Goal: Task Accomplishment & Management: Manage account settings

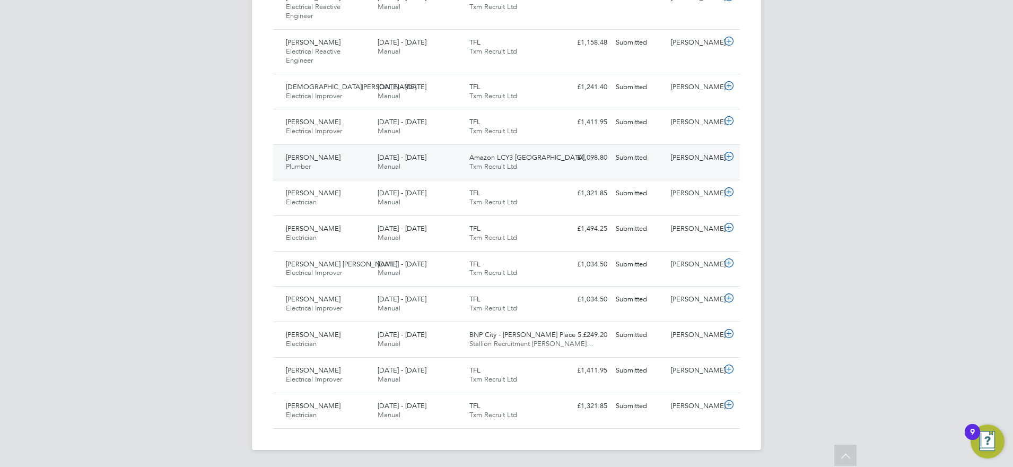
click at [549, 164] on div "Amazon LCY3 Dartford Txm Recruit Ltd" at bounding box center [511, 162] width 92 height 27
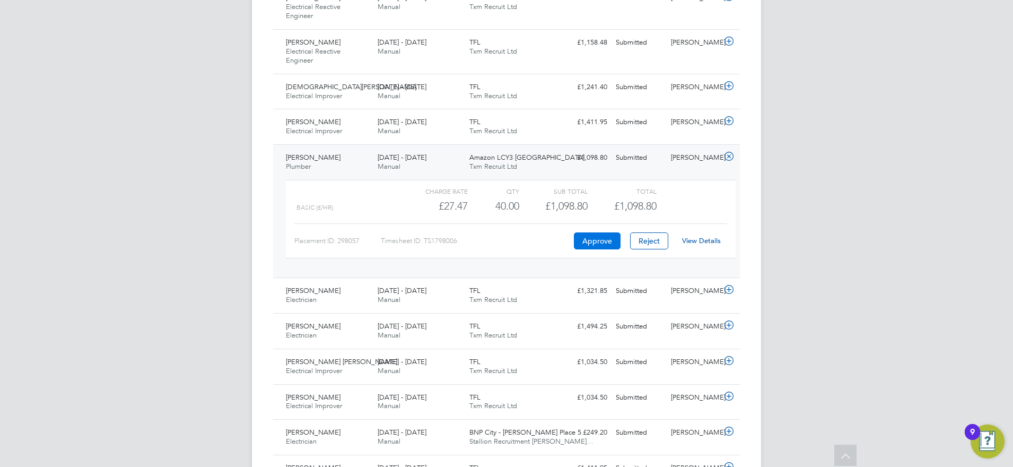
click at [591, 242] on button "Approve" at bounding box center [597, 240] width 47 height 17
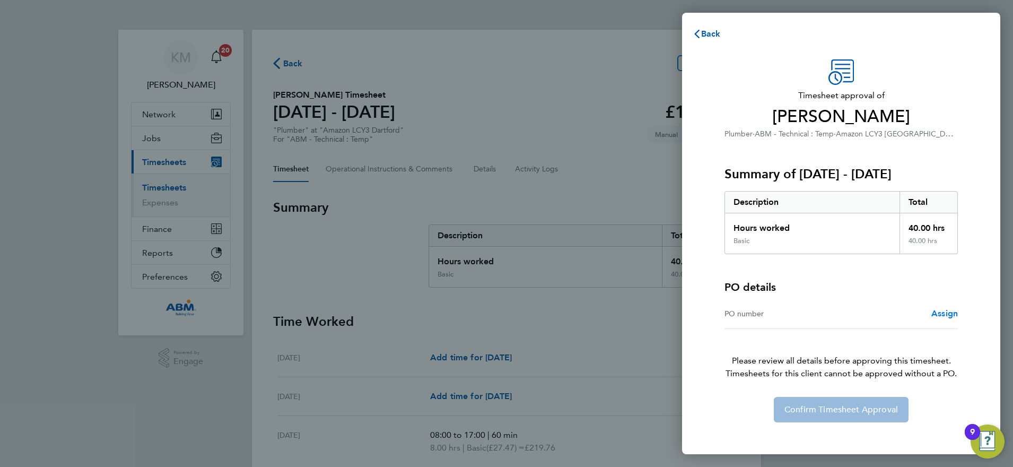
click at [935, 313] on span "Assign" at bounding box center [944, 313] width 27 height 10
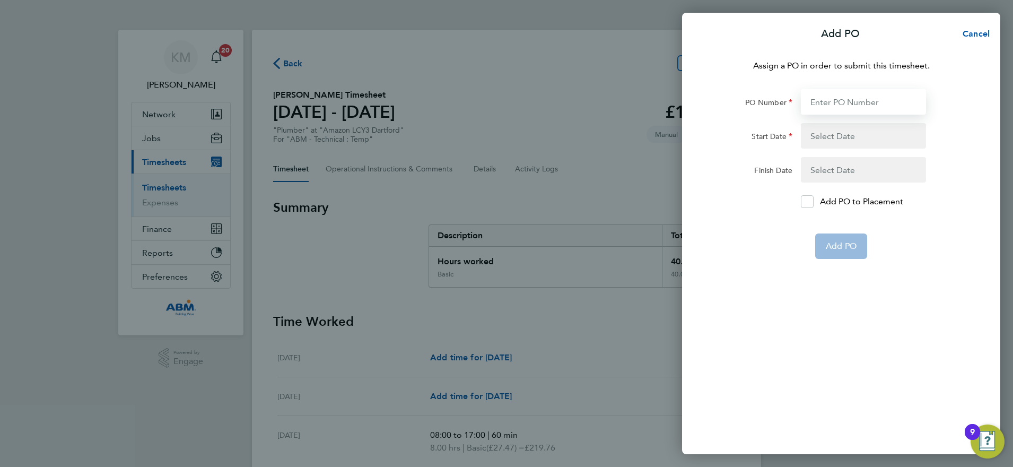
click at [821, 100] on input "PO Number" at bounding box center [863, 101] width 125 height 25
type input "640870"
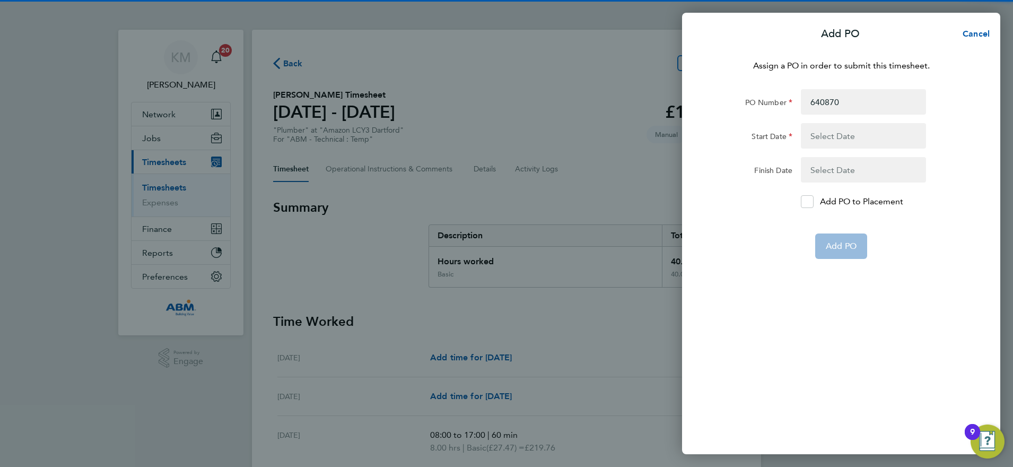
click at [833, 144] on button "button" at bounding box center [863, 135] width 125 height 25
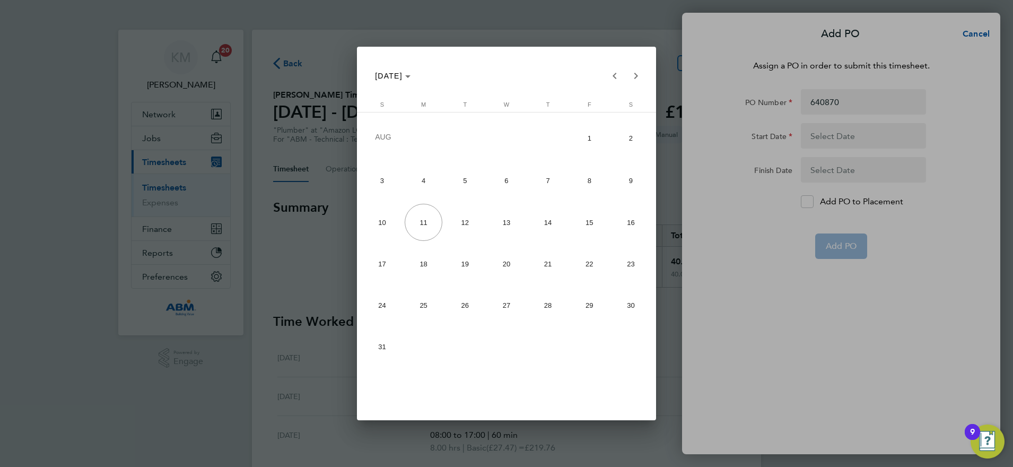
click at [632, 129] on span "2" at bounding box center [630, 138] width 37 height 40
type input "02 Aug 25"
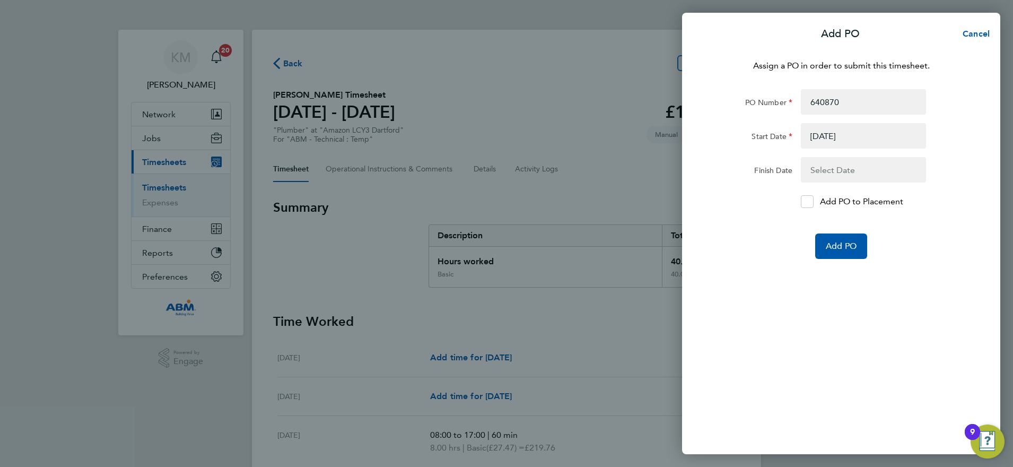
click at [833, 163] on button "button" at bounding box center [863, 169] width 125 height 25
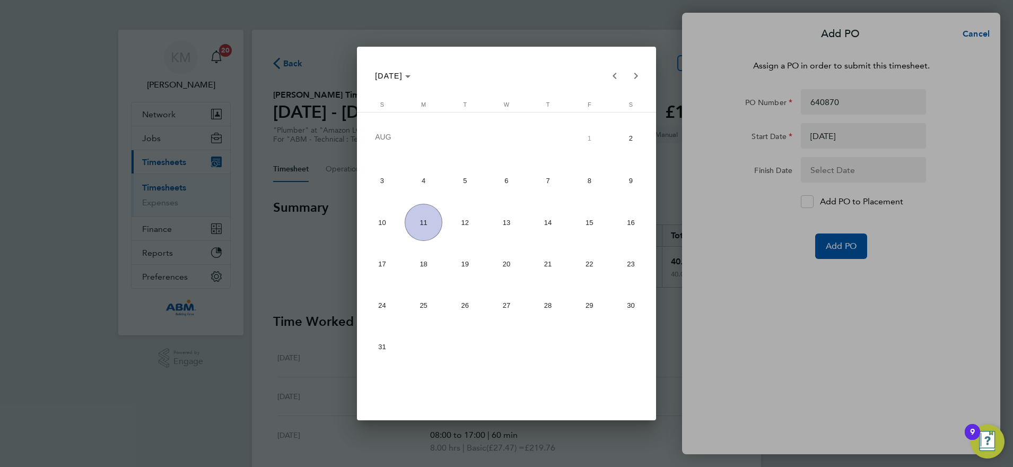
click at [590, 179] on span "8" at bounding box center [588, 180] width 37 height 37
type input "08 Aug 25"
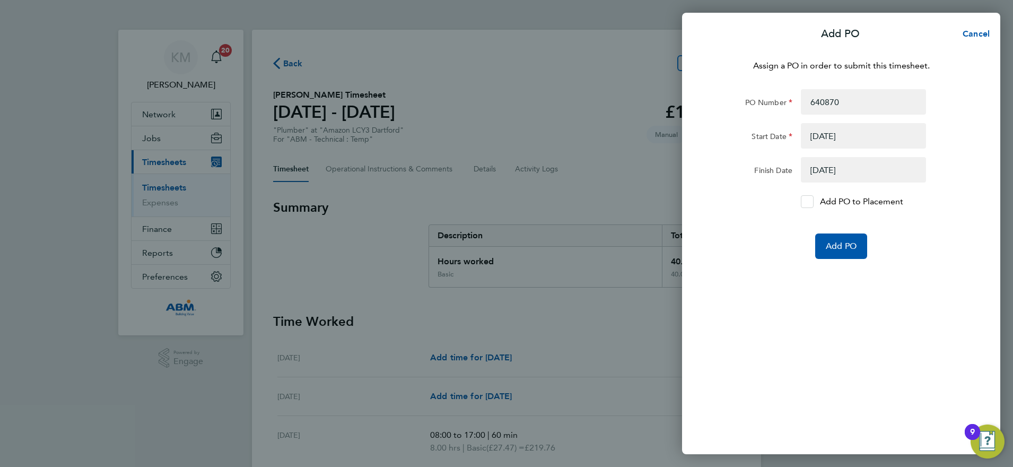
click at [808, 205] on icon at bounding box center [807, 201] width 8 height 7
click at [811, 201] on input "Add PO to Placement" at bounding box center [811, 201] width 0 height 0
click at [842, 246] on span "Add PO" at bounding box center [840, 246] width 31 height 11
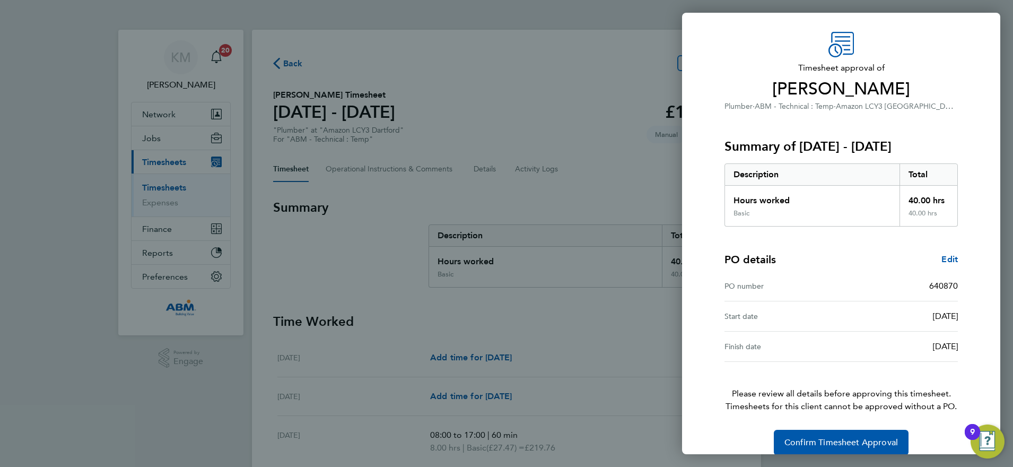
scroll to position [41, 0]
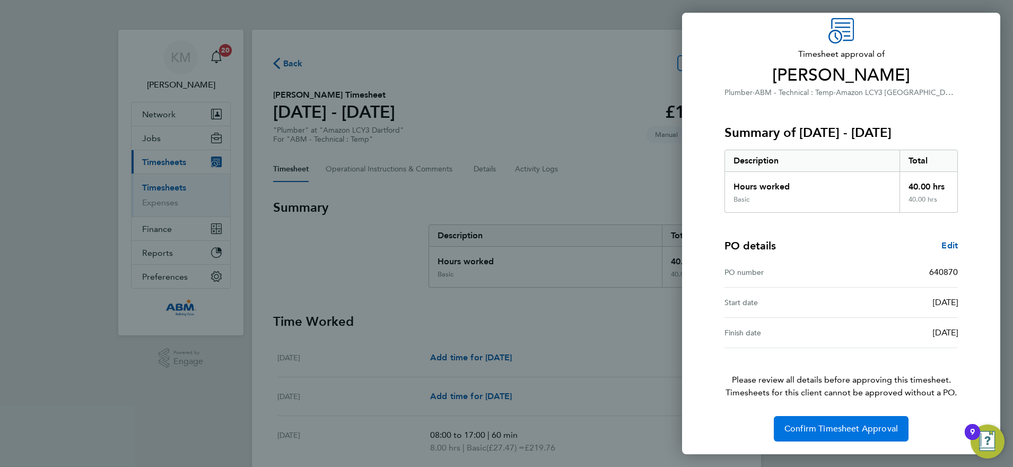
click at [833, 428] on span "Confirm Timesheet Approval" at bounding box center [840, 428] width 113 height 11
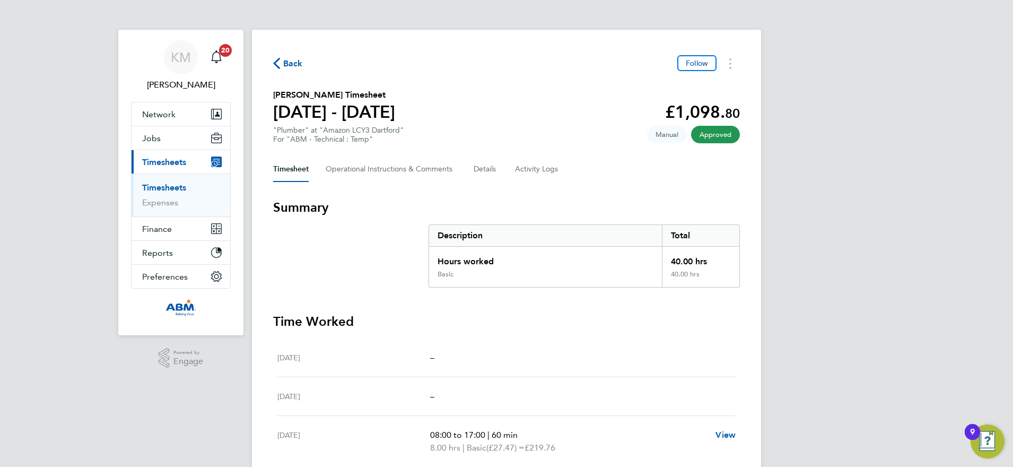
click at [292, 63] on span "Back" at bounding box center [293, 63] width 20 height 13
